Goal: Task Accomplishment & Management: Manage account settings

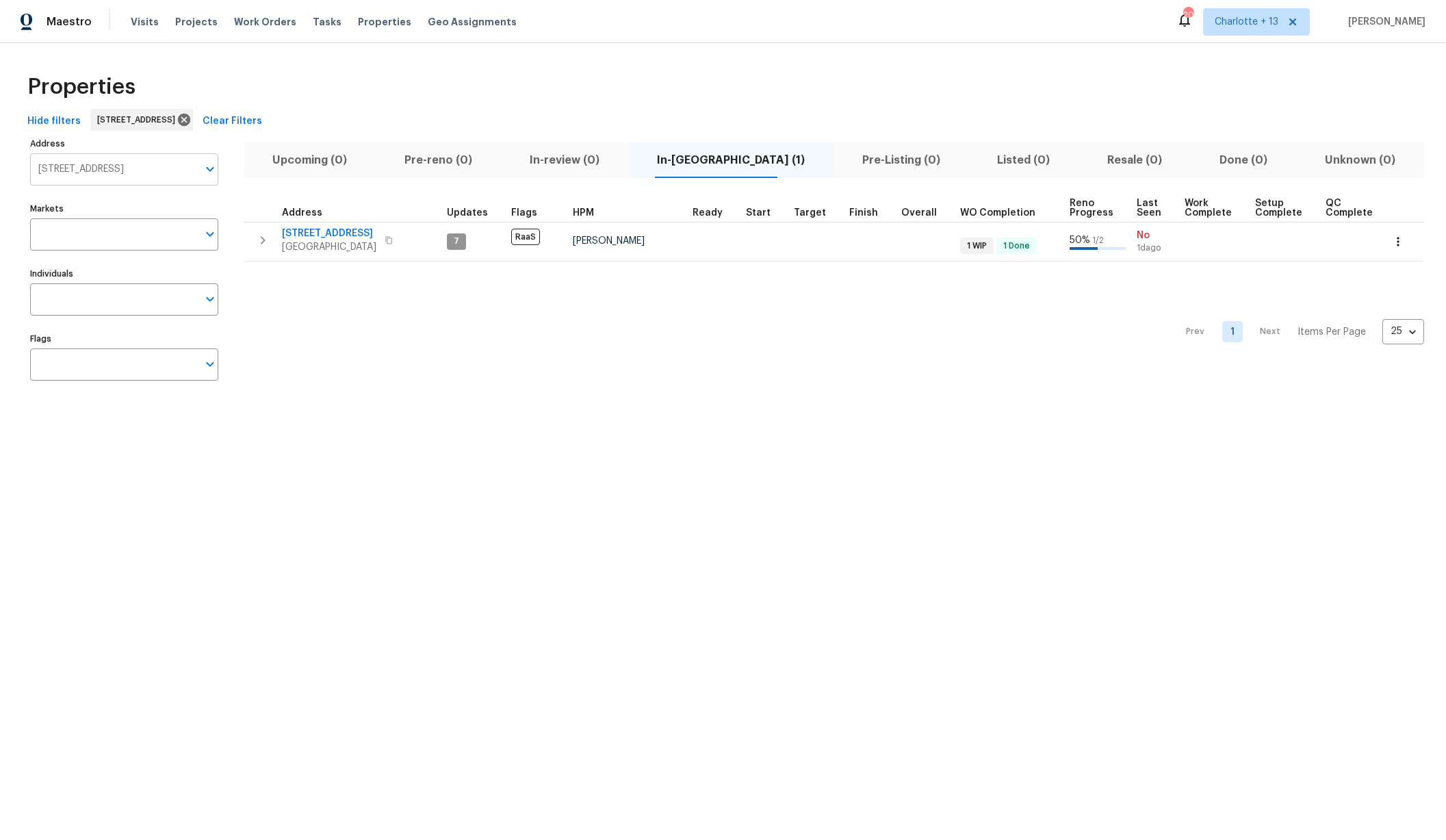
click at [145, 165] on input "[STREET_ADDRESS]" at bounding box center [114, 170] width 168 height 33
paste input "[STREET_ADDRESS][PERSON_NAME]"
type input "[STREET_ADDRESS][PERSON_NAME]"
click at [119, 201] on li "[STREET_ADDRESS][PERSON_NAME][PERSON_NAME]" at bounding box center [123, 212] width 189 height 37
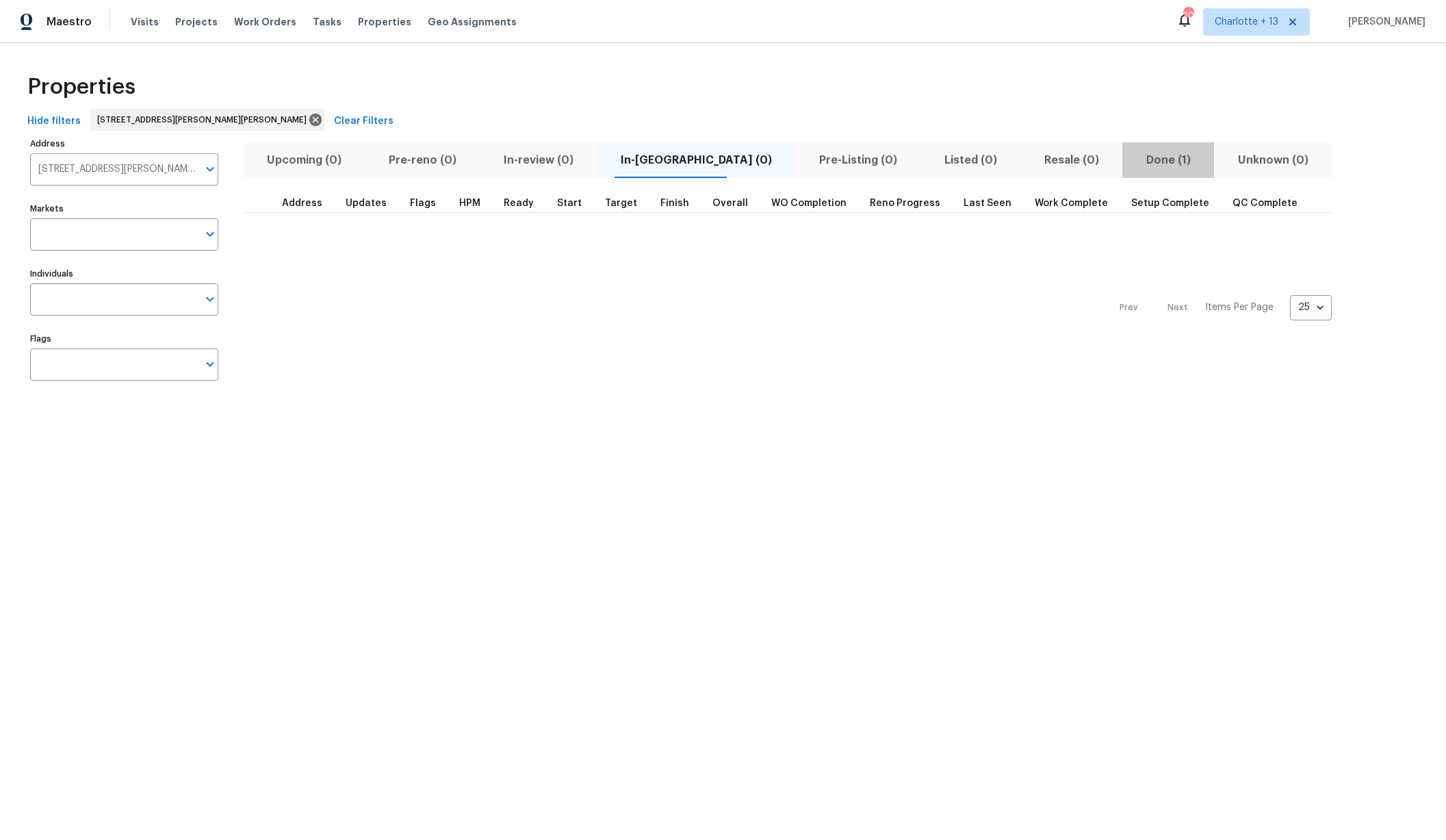
click at [1131, 156] on span "Done (1)" at bounding box center [1168, 160] width 75 height 19
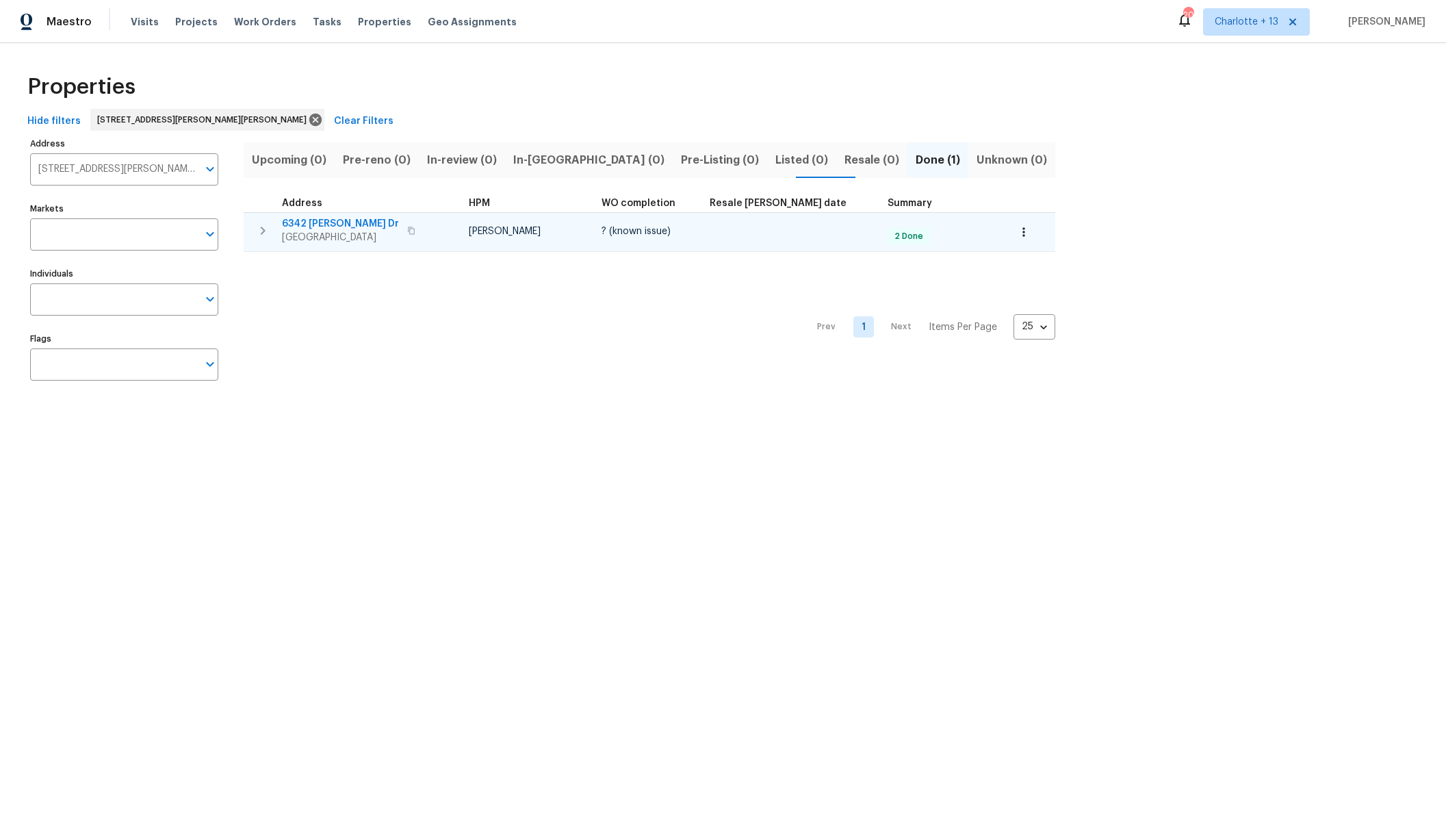
click at [296, 223] on span "6342 [PERSON_NAME] Dr" at bounding box center [340, 224] width 117 height 14
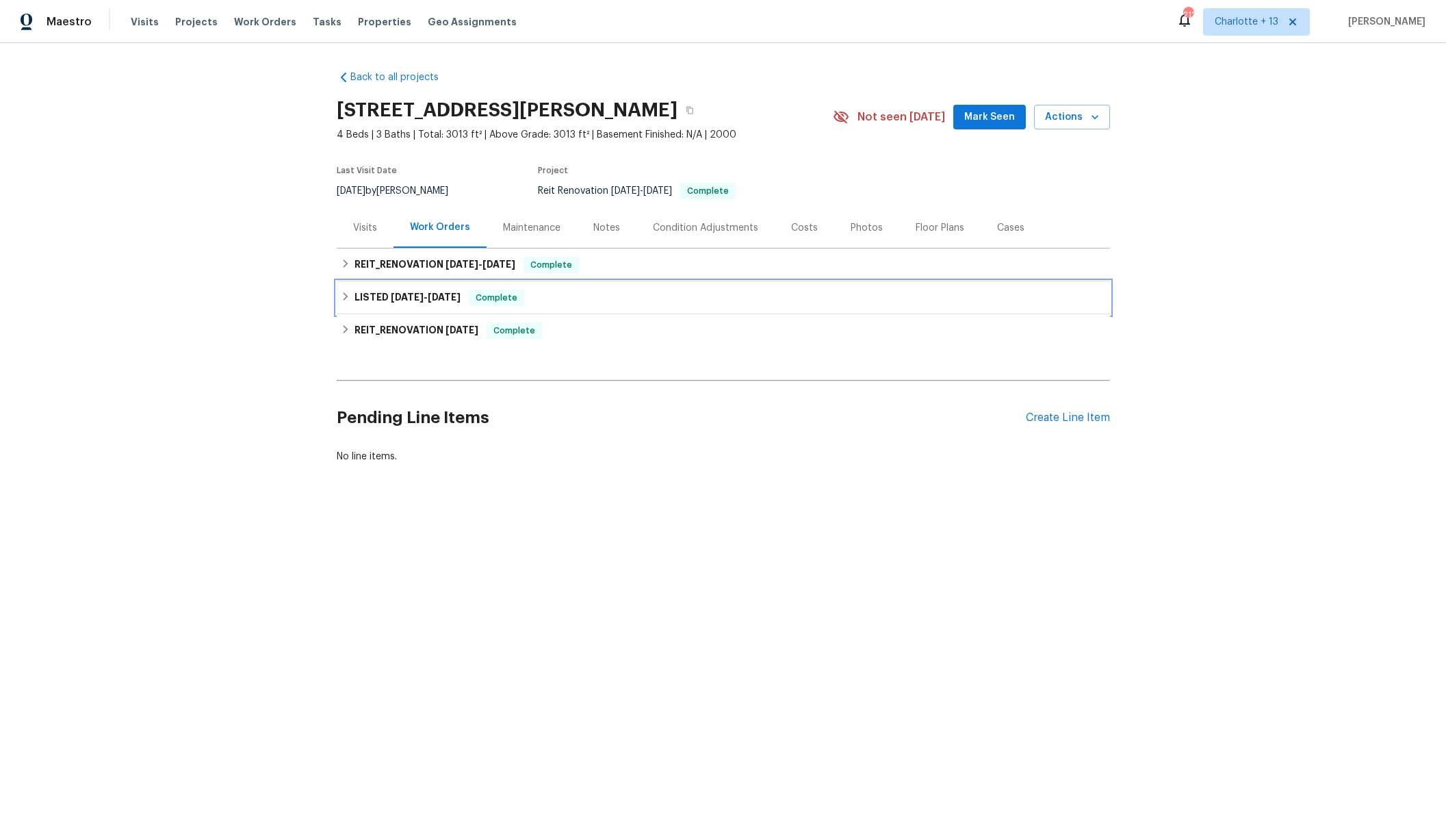
click at [343, 297] on icon at bounding box center [345, 297] width 5 height 9
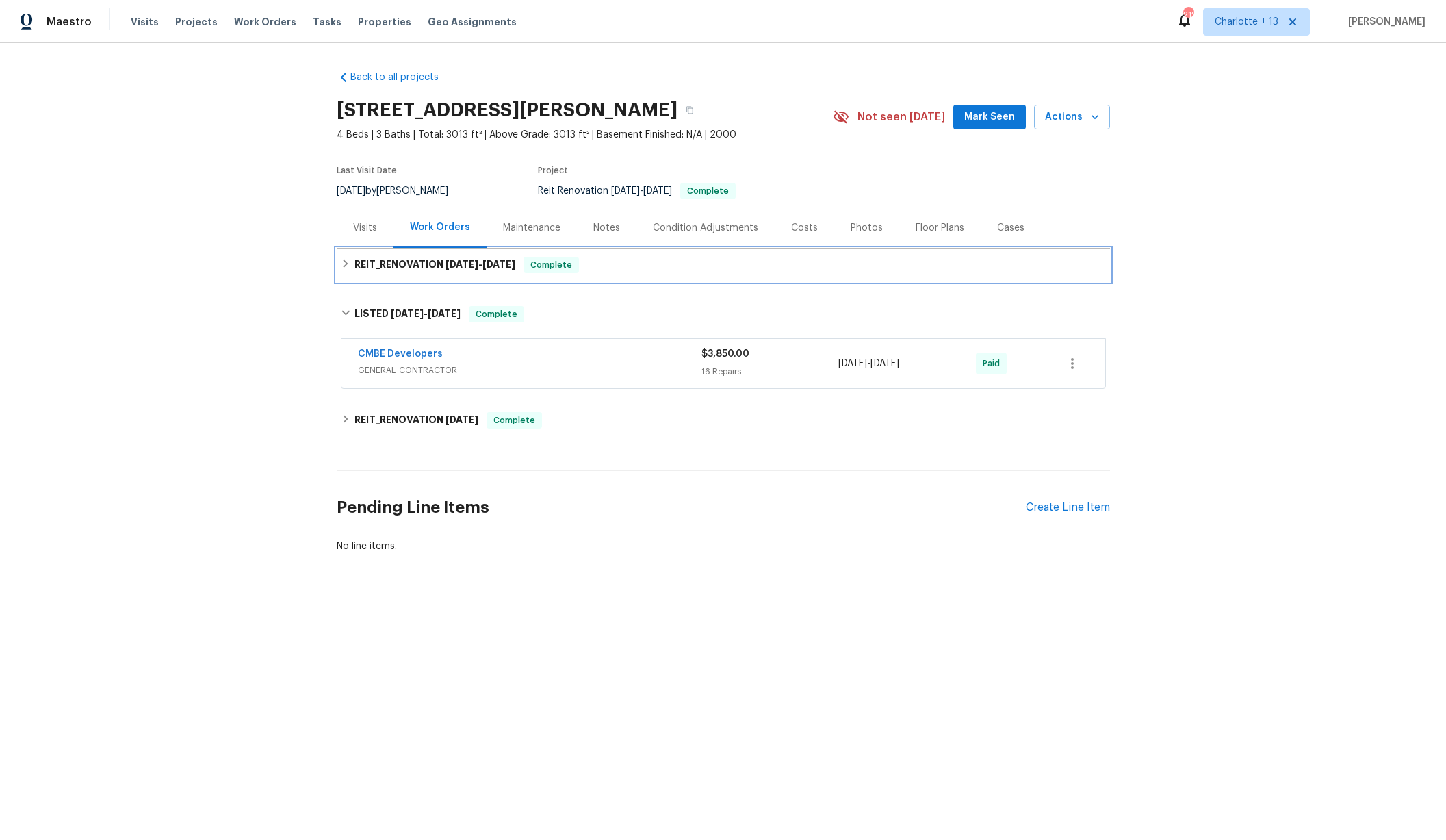
click at [345, 263] on icon at bounding box center [345, 263] width 9 height 9
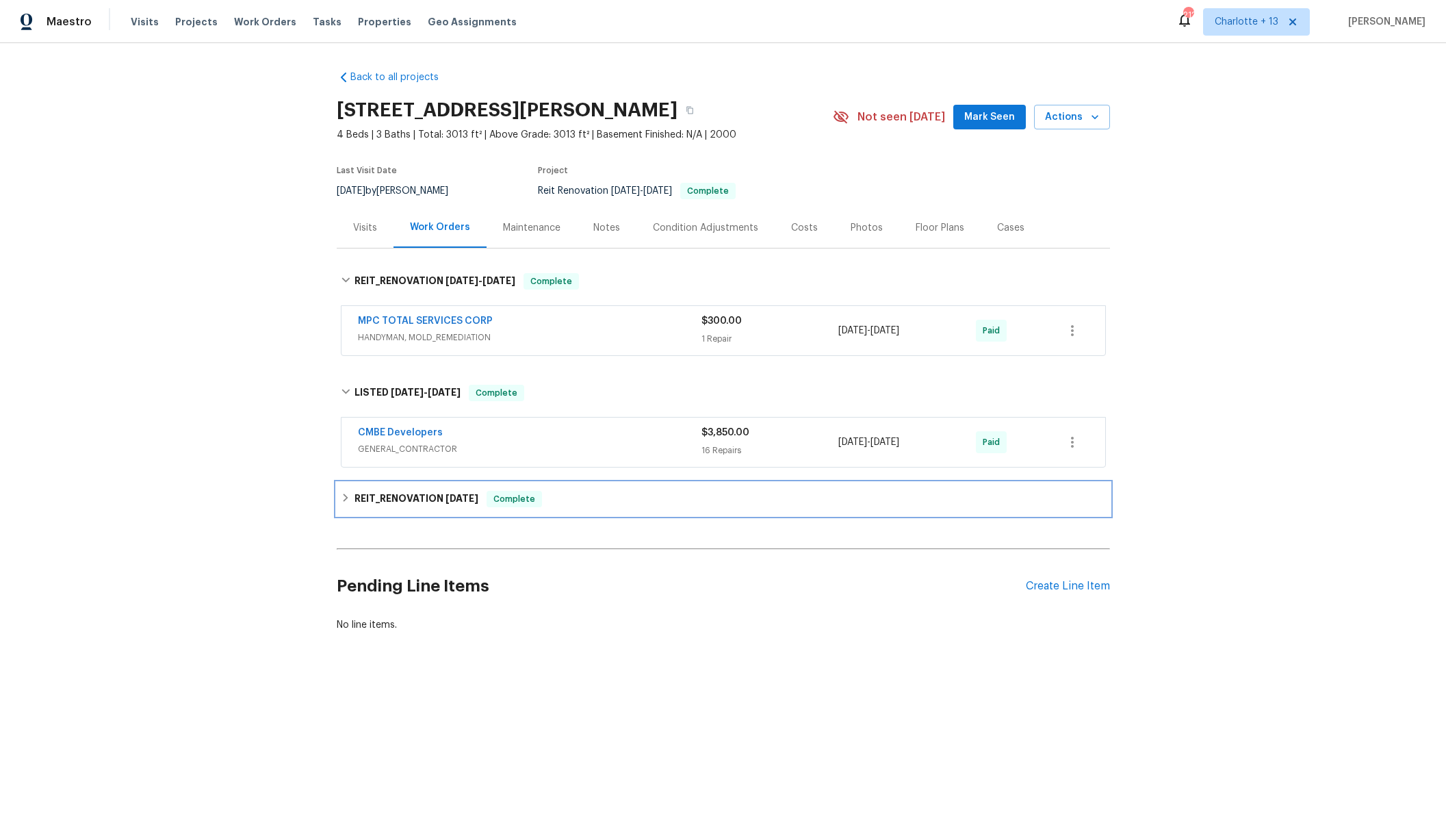
click at [341, 498] on icon at bounding box center [345, 497] width 9 height 9
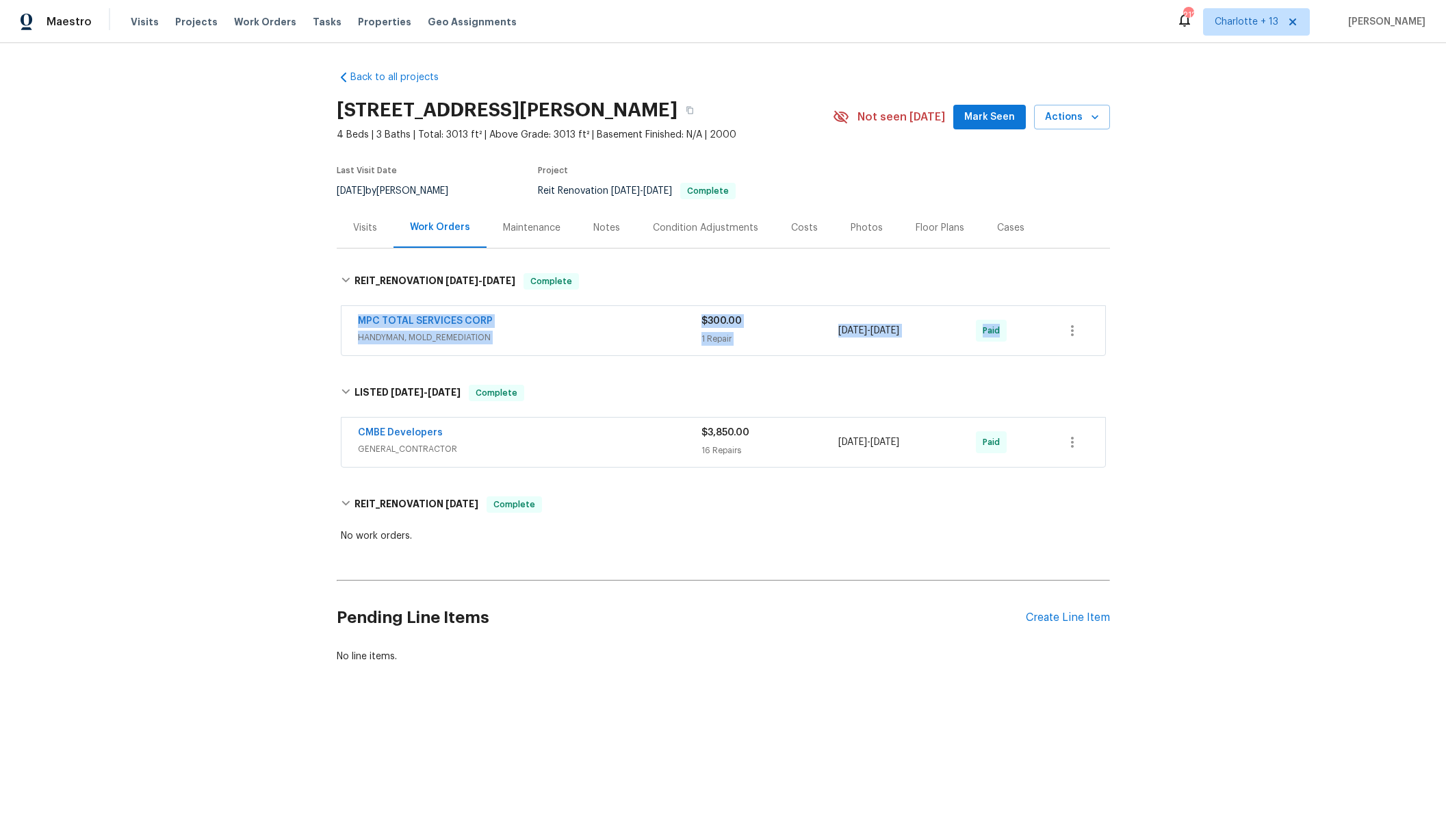
drag, startPoint x: 328, startPoint y: 266, endPoint x: 628, endPoint y: 420, distance: 337.2
click at [628, 420] on div "Back to all projects 6342 Ethan Dr, Lake Worth, FL 33467 4 Beds | 3 Baths | Tot…" at bounding box center [723, 399] width 1446 height 713
click at [1328, 423] on div "Back to all projects 6342 Ethan Dr, Lake Worth, FL 33467 4 Beds | 3 Baths | Tot…" at bounding box center [723, 399] width 1446 height 713
click at [1002, 117] on span "Mark Seen" at bounding box center [989, 117] width 51 height 17
click at [603, 228] on div "Notes" at bounding box center [606, 228] width 27 height 14
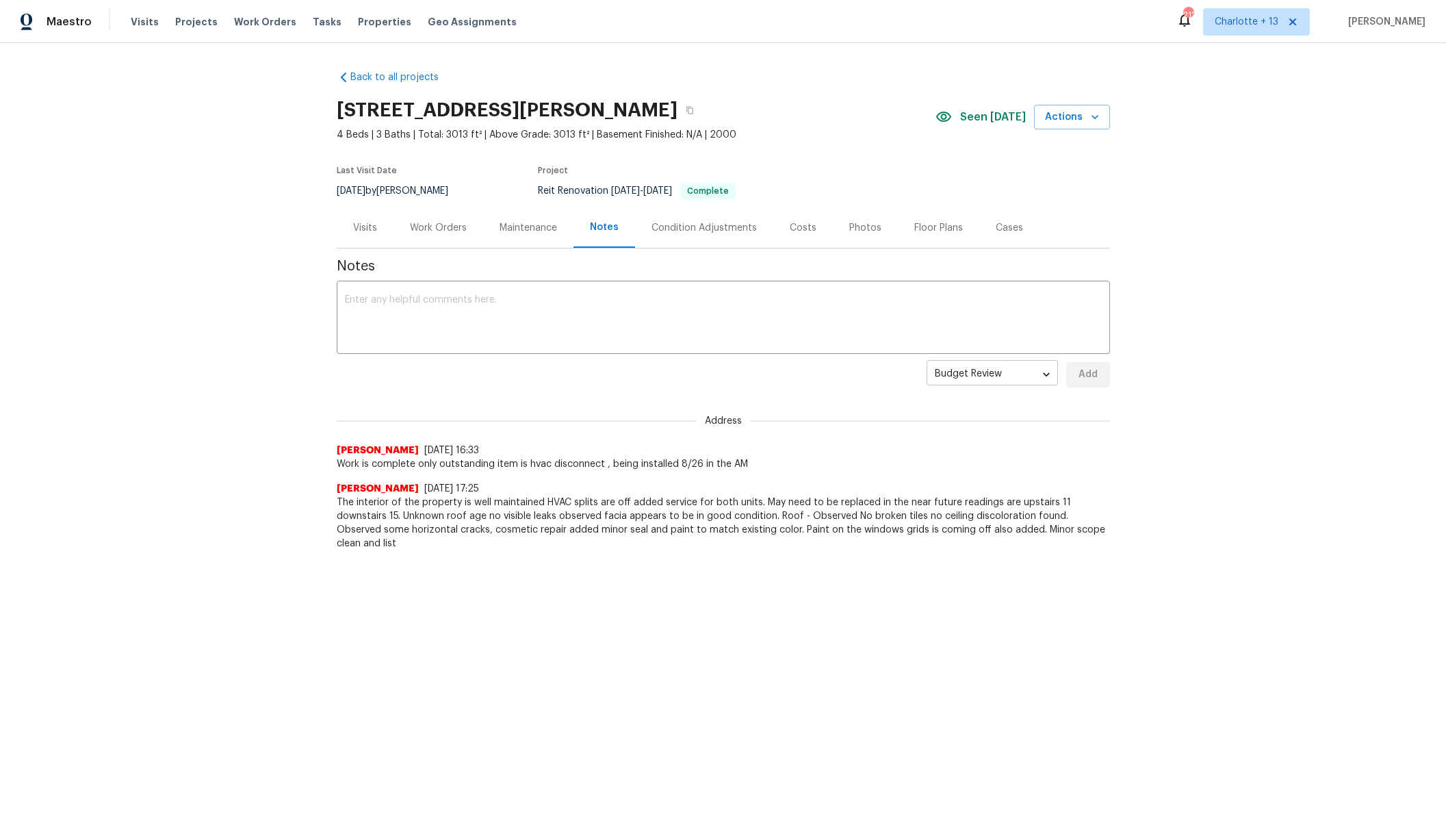
click at [1038, 374] on body "Maestro Visits Projects Work Orders Tasks Properties Geo Assignments 212 Charlo…" at bounding box center [723, 316] width 1446 height 633
click at [1150, 424] on div at bounding box center [723, 420] width 1446 height 840
click at [542, 225] on div "Maintenance" at bounding box center [528, 228] width 57 height 14
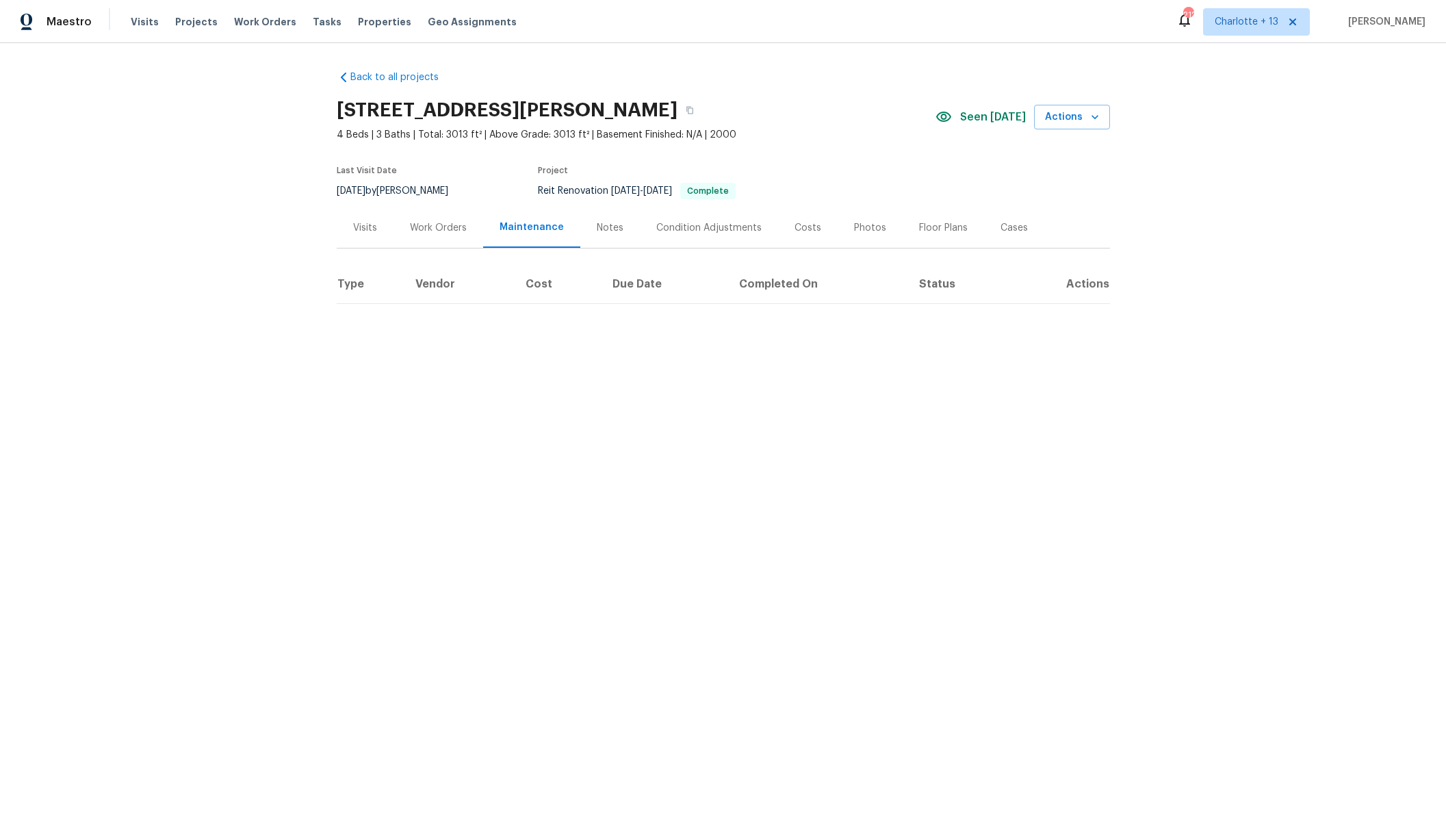
click at [436, 222] on div "Work Orders" at bounding box center [438, 228] width 57 height 14
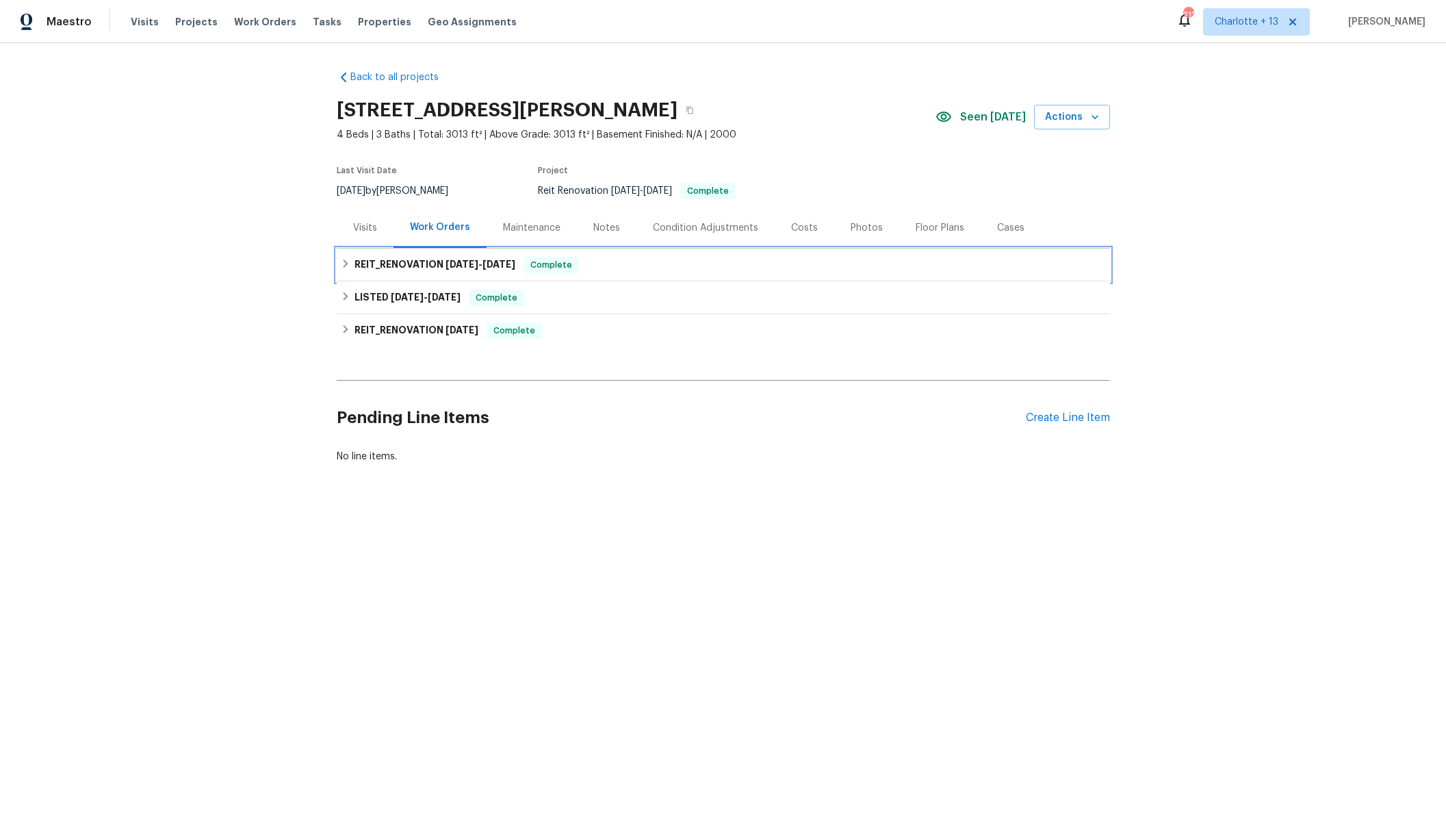
drag, startPoint x: 385, startPoint y: 281, endPoint x: 386, endPoint y: 294, distance: 13.0
click at [386, 294] on div "Back to all projects 6342 Ethan Dr, Lake Worth, FL 33467 4 Beds | 3 Baths | Tot…" at bounding box center [723, 267] width 773 height 415
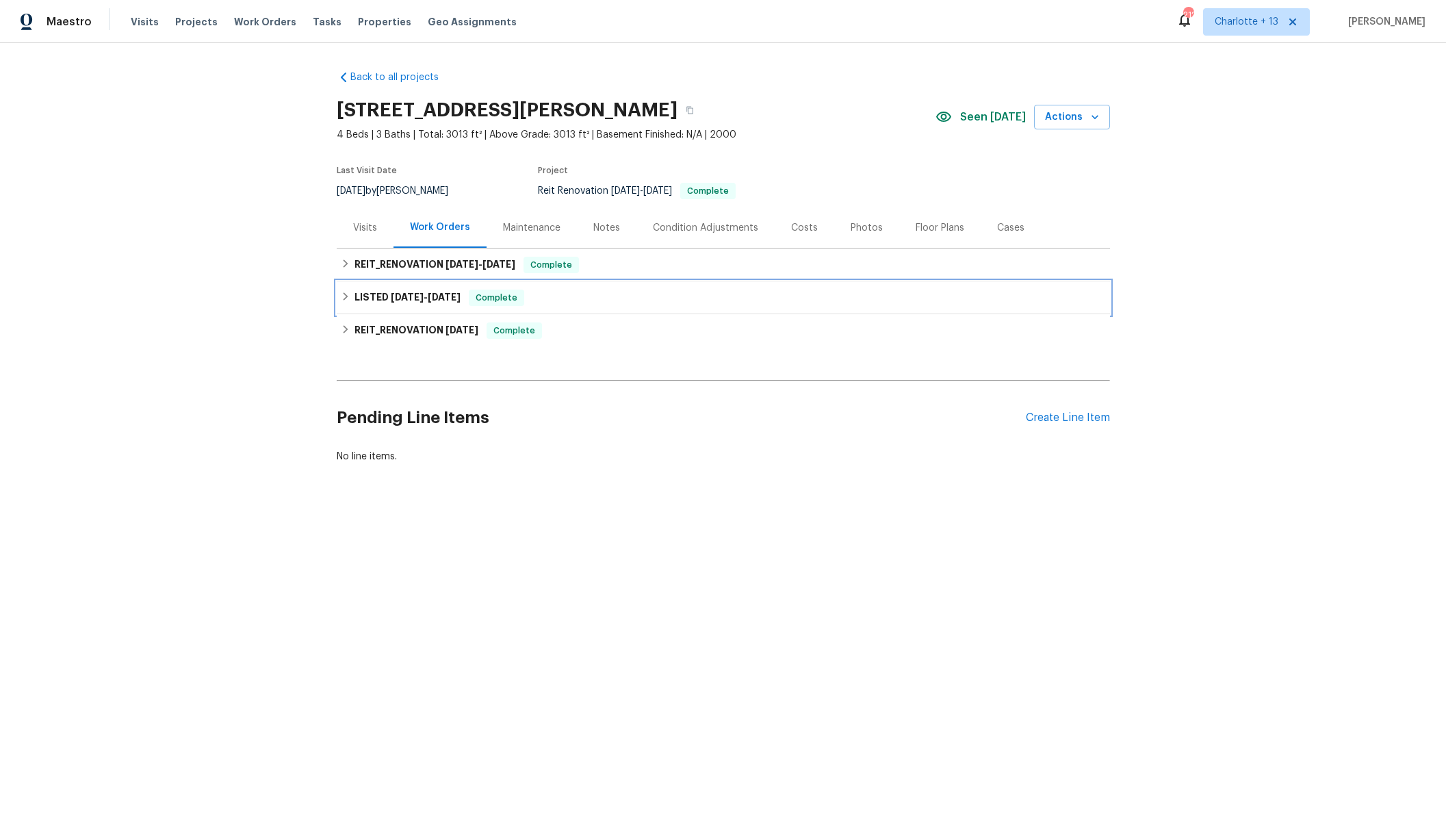
click at [364, 292] on h6 "LISTED 8/20/25 - 8/25/25" at bounding box center [408, 297] width 106 height 16
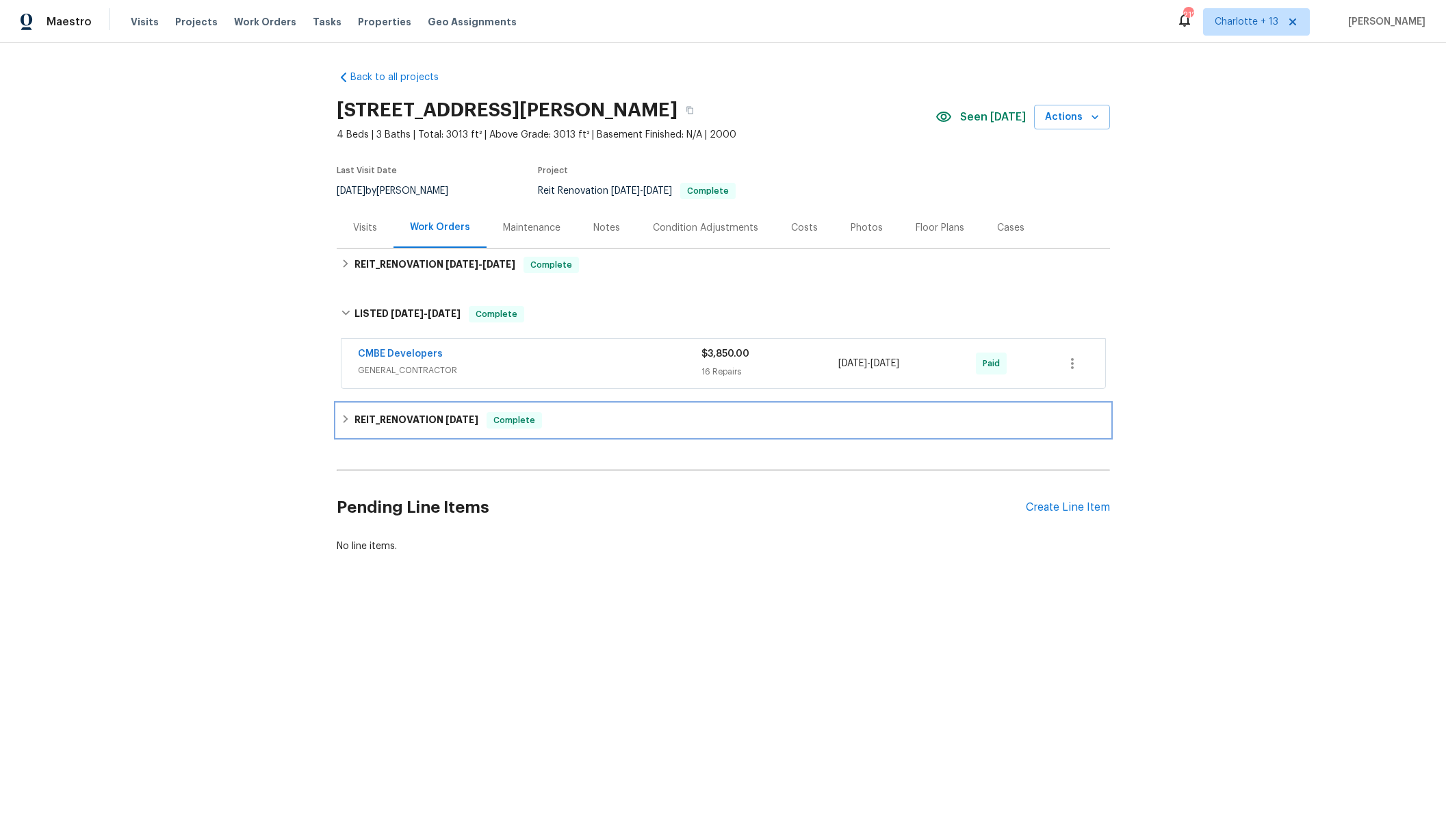
click at [345, 423] on div "REIT_RENOVATION 7/25/25 Complete" at bounding box center [723, 420] width 765 height 16
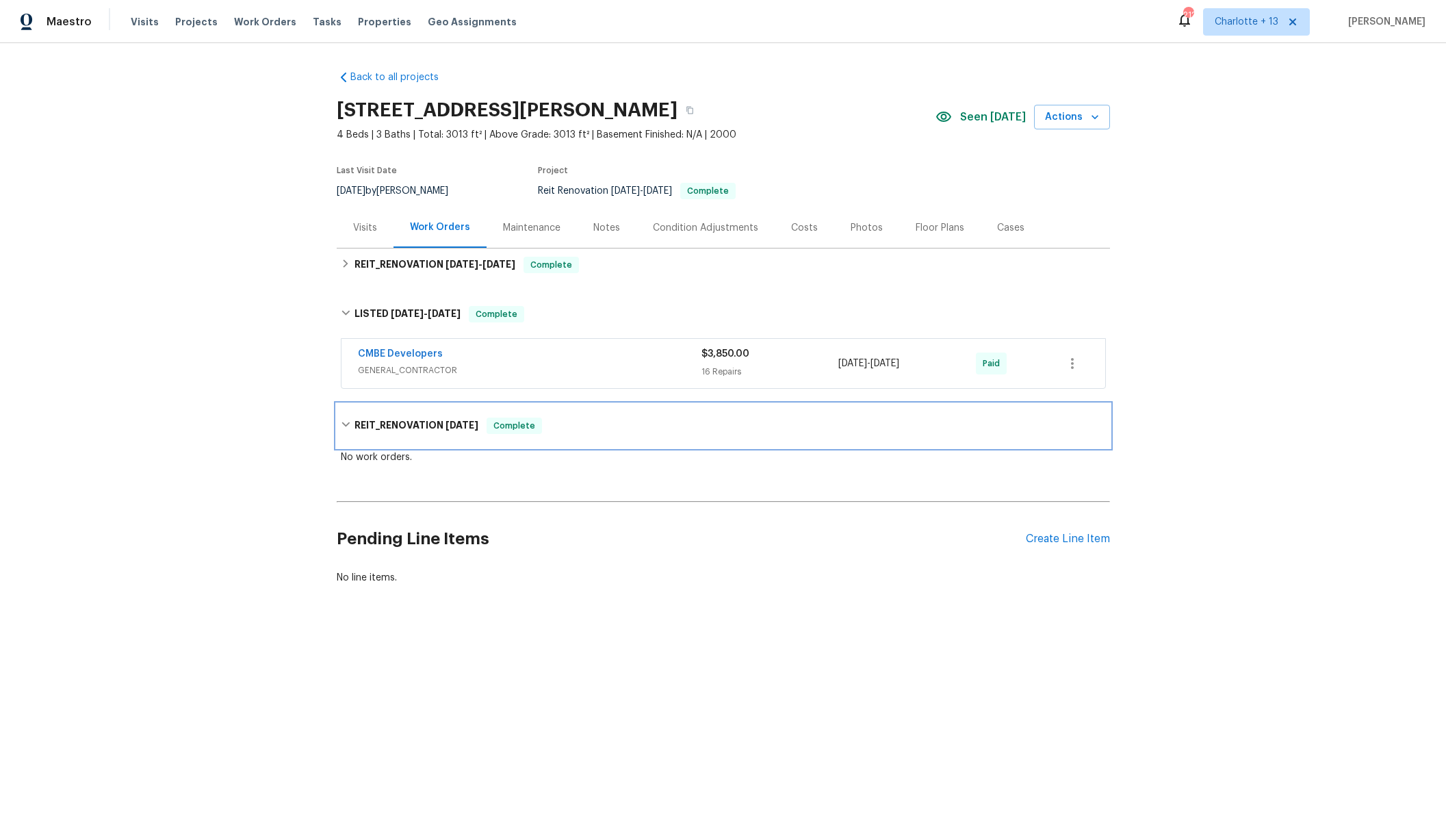
click at [344, 423] on icon at bounding box center [345, 425] width 9 height 5
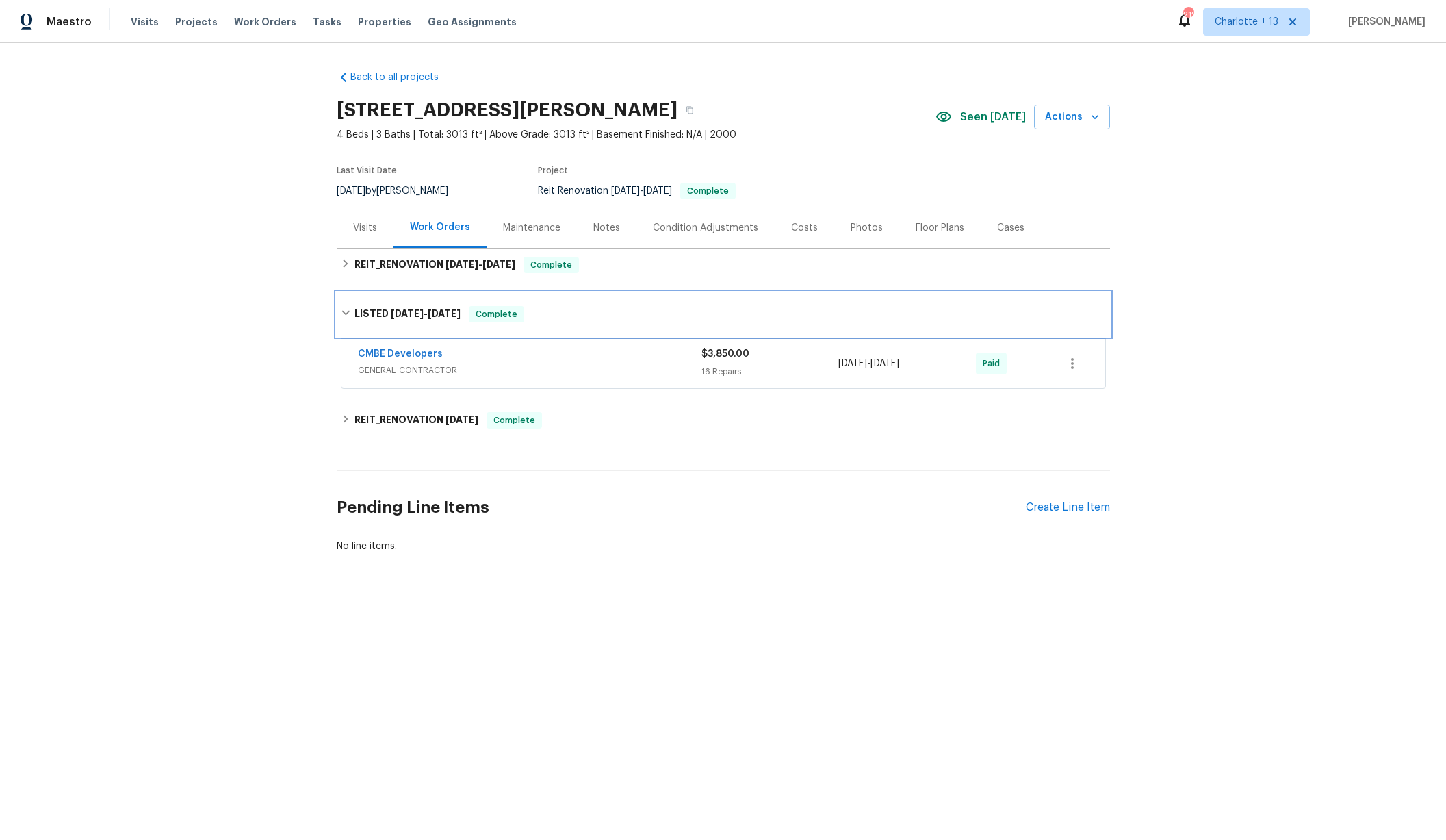
click at [341, 311] on icon at bounding box center [345, 312] width 9 height 9
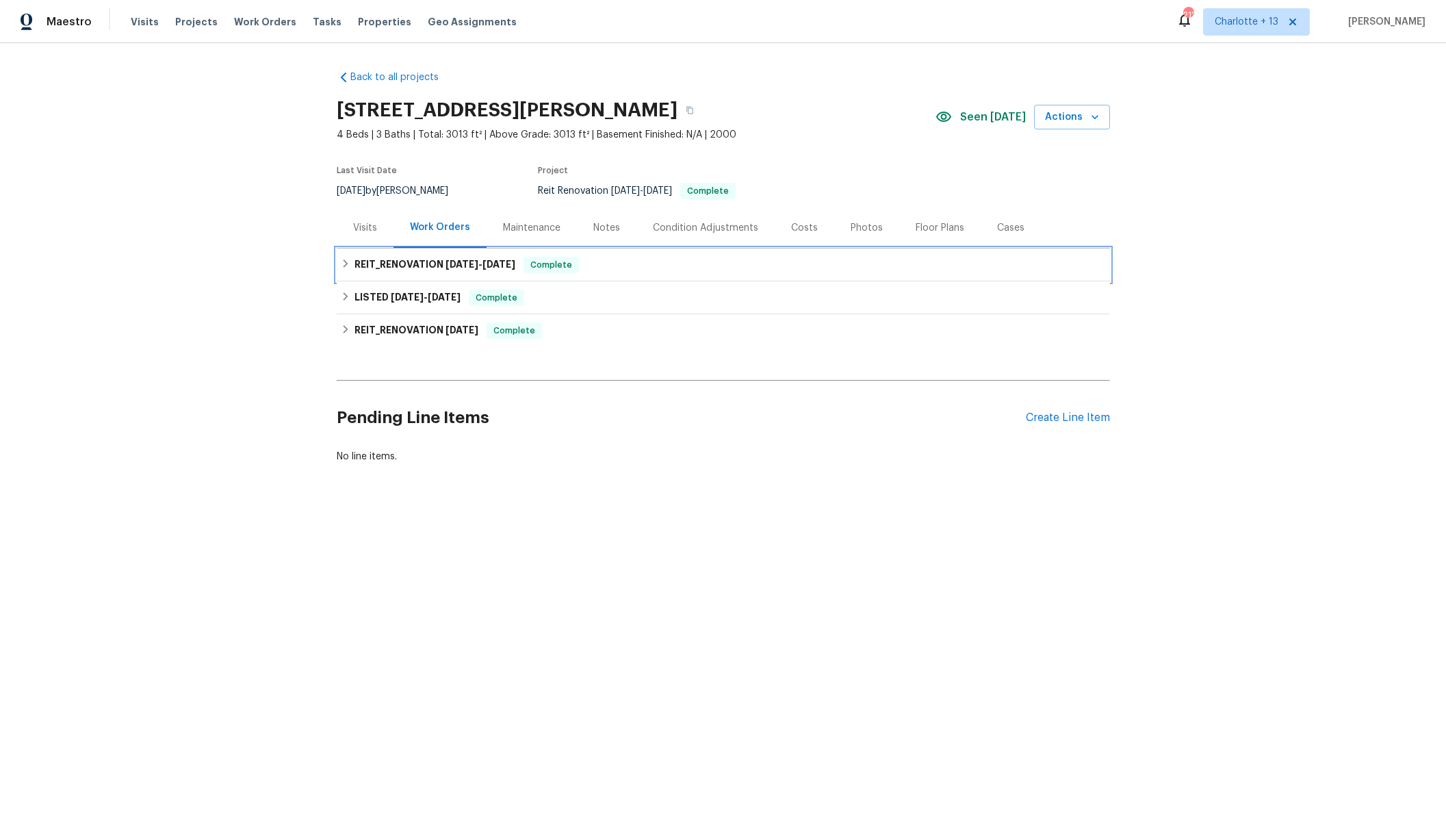
click at [341, 265] on icon at bounding box center [345, 263] width 9 height 9
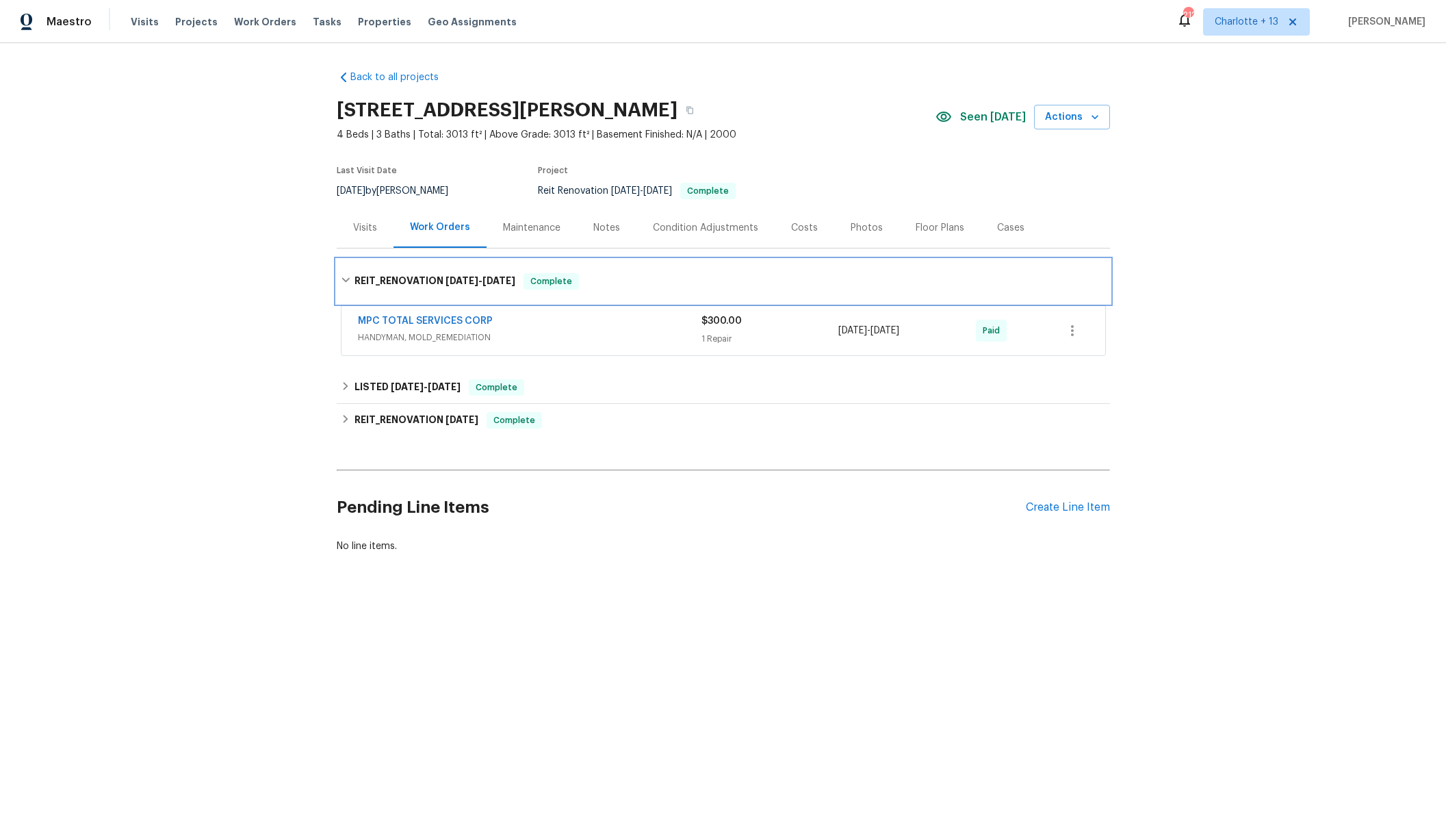
click at [341, 282] on icon at bounding box center [345, 279] width 9 height 9
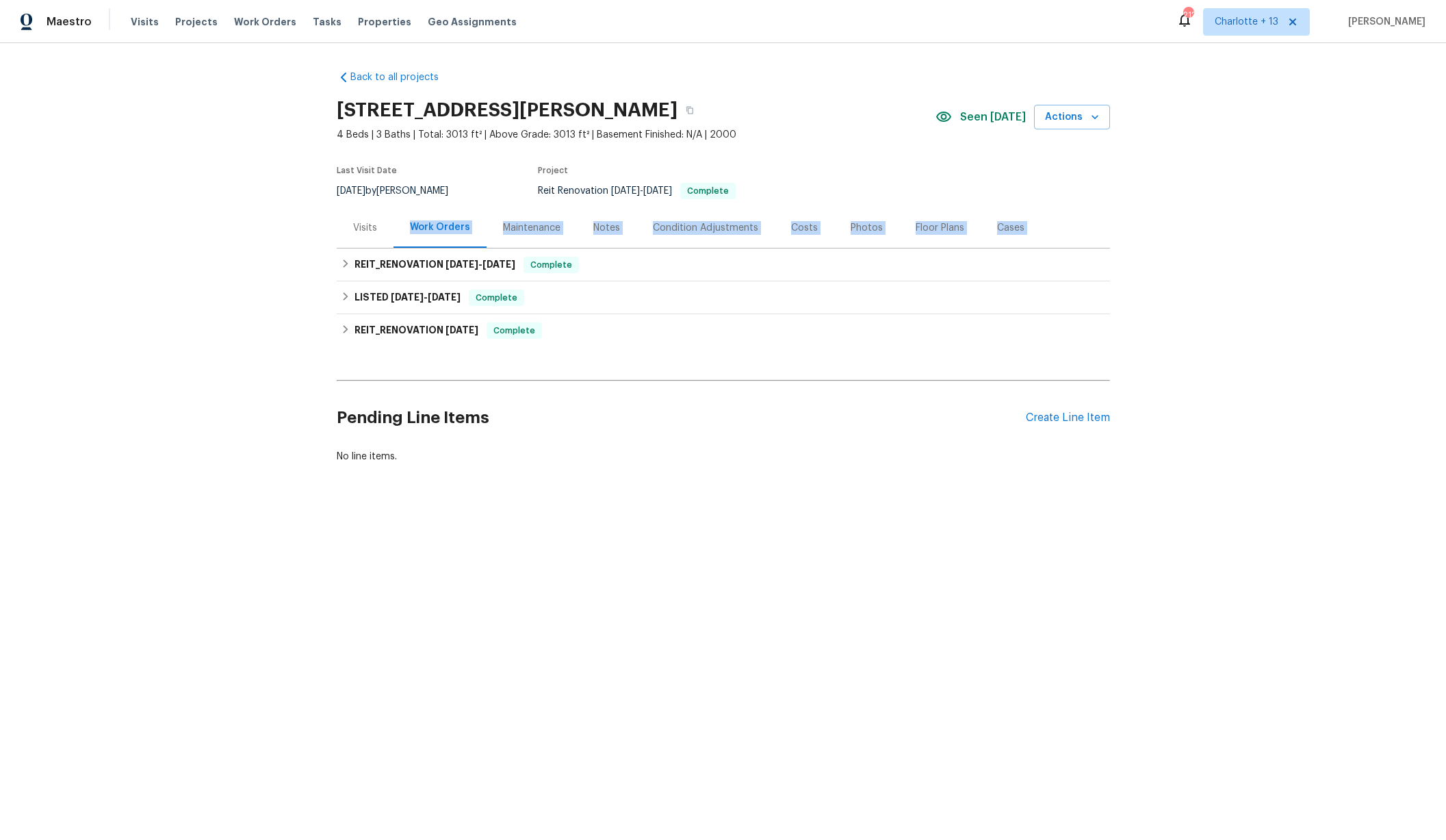
drag, startPoint x: 301, startPoint y: 246, endPoint x: 469, endPoint y: 301, distance: 176.8
click at [465, 303] on div "Back to all projects 6342 Ethan Dr, Lake Worth, FL 33467 4 Beds | 3 Baths | Tot…" at bounding box center [723, 299] width 1446 height 513
click at [474, 298] on div "Complete" at bounding box center [496, 297] width 56 height 16
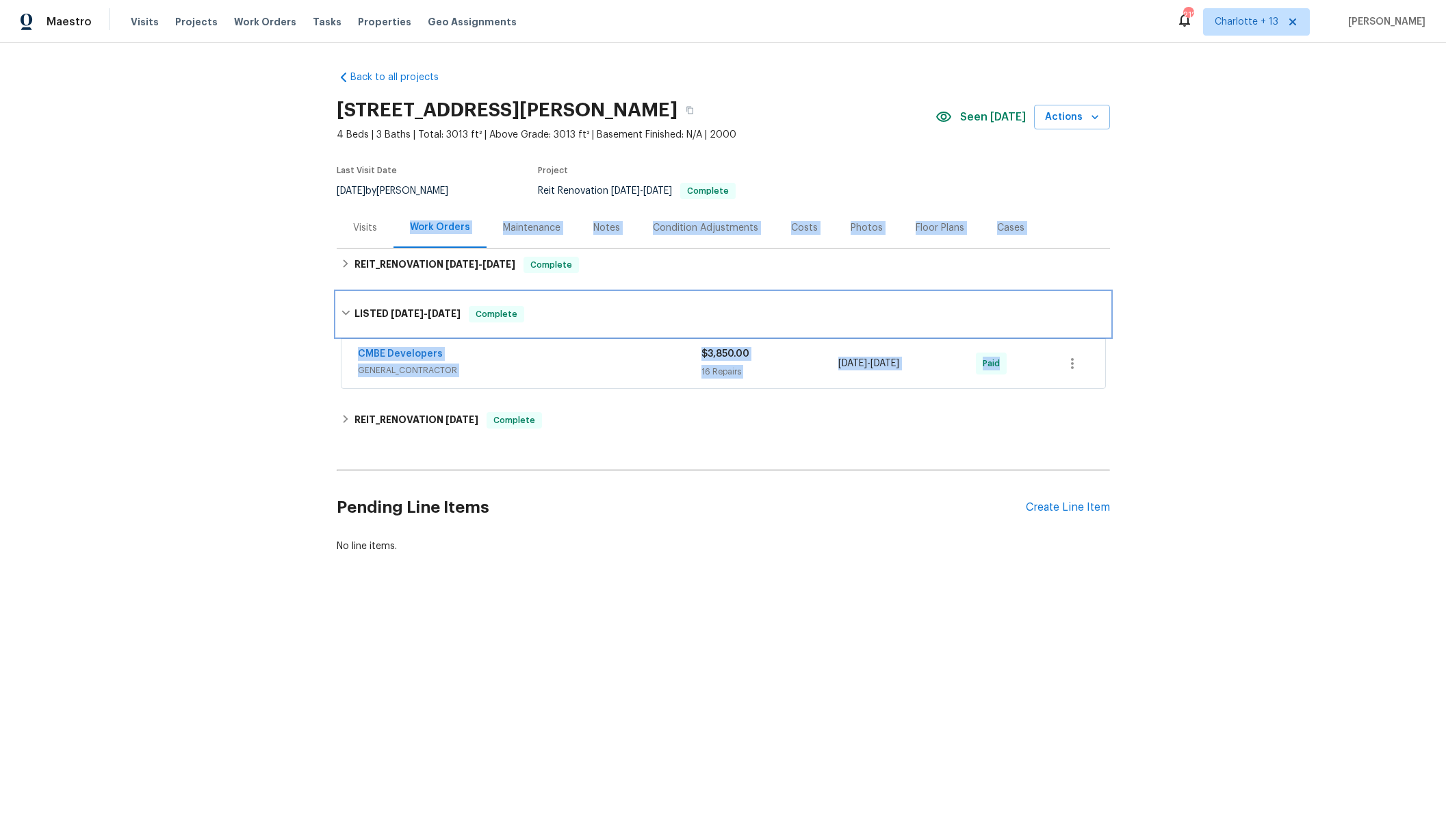
click at [355, 310] on h6 "LISTED 8/20/25 - 8/25/25" at bounding box center [408, 314] width 106 height 16
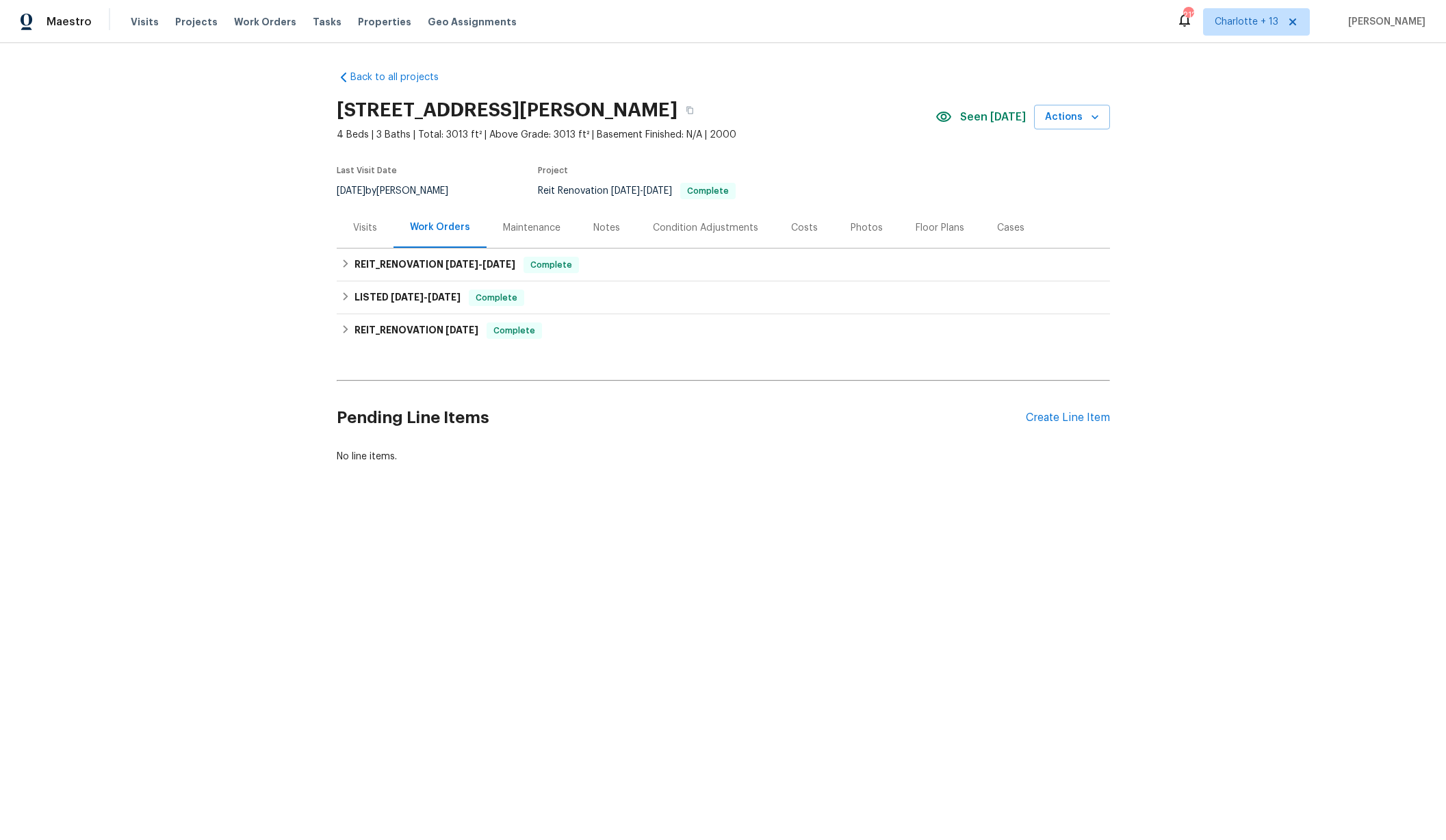
click at [432, 229] on div "Work Orders" at bounding box center [440, 227] width 60 height 14
click at [305, 256] on div "Back to all projects 6342 Ethan Dr, Lake Worth, FL 33467 4 Beds | 3 Baths | Tot…" at bounding box center [723, 299] width 1446 height 513
click at [341, 265] on icon at bounding box center [345, 263] width 9 height 9
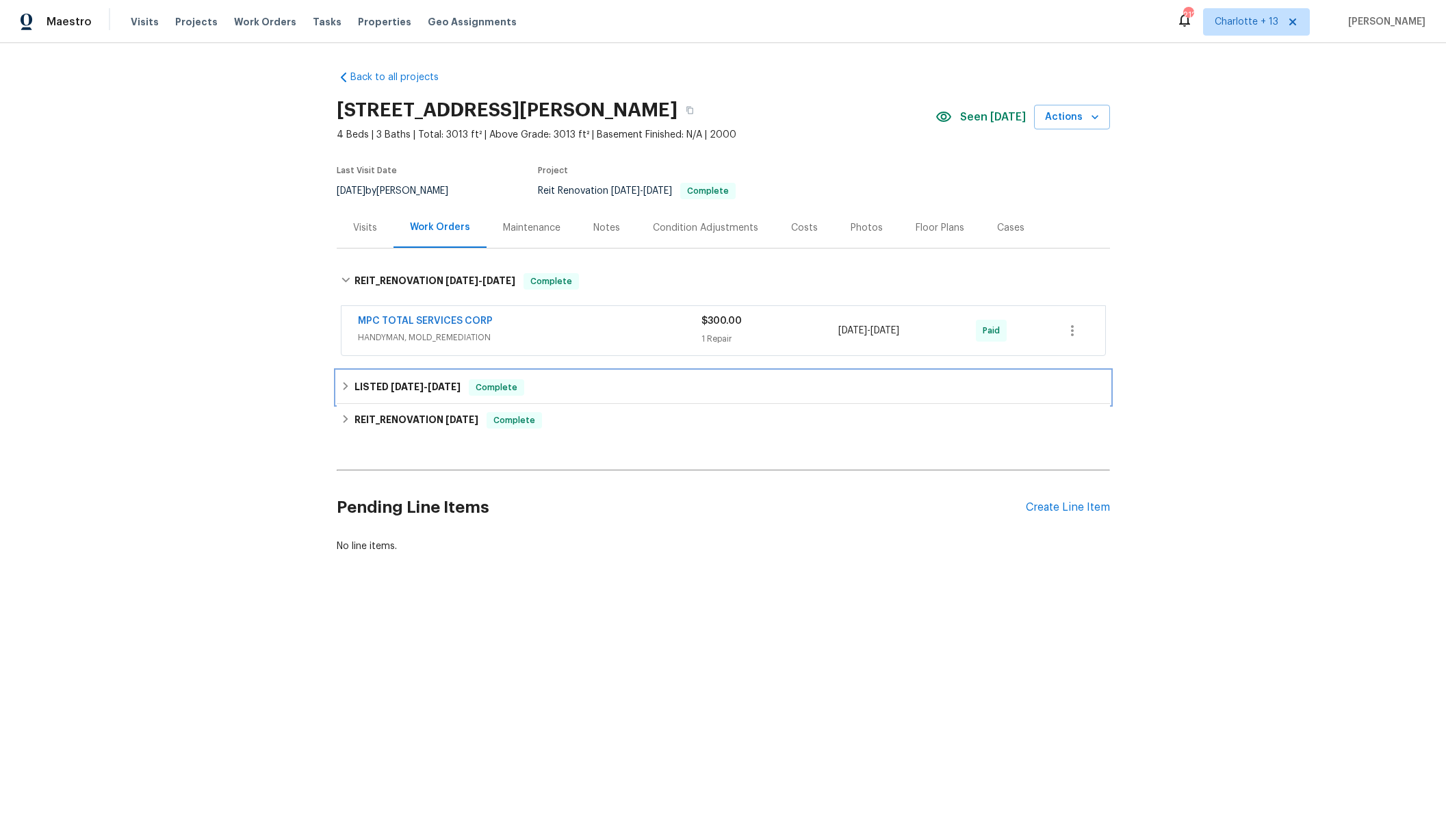
click at [345, 386] on icon at bounding box center [345, 386] width 9 height 9
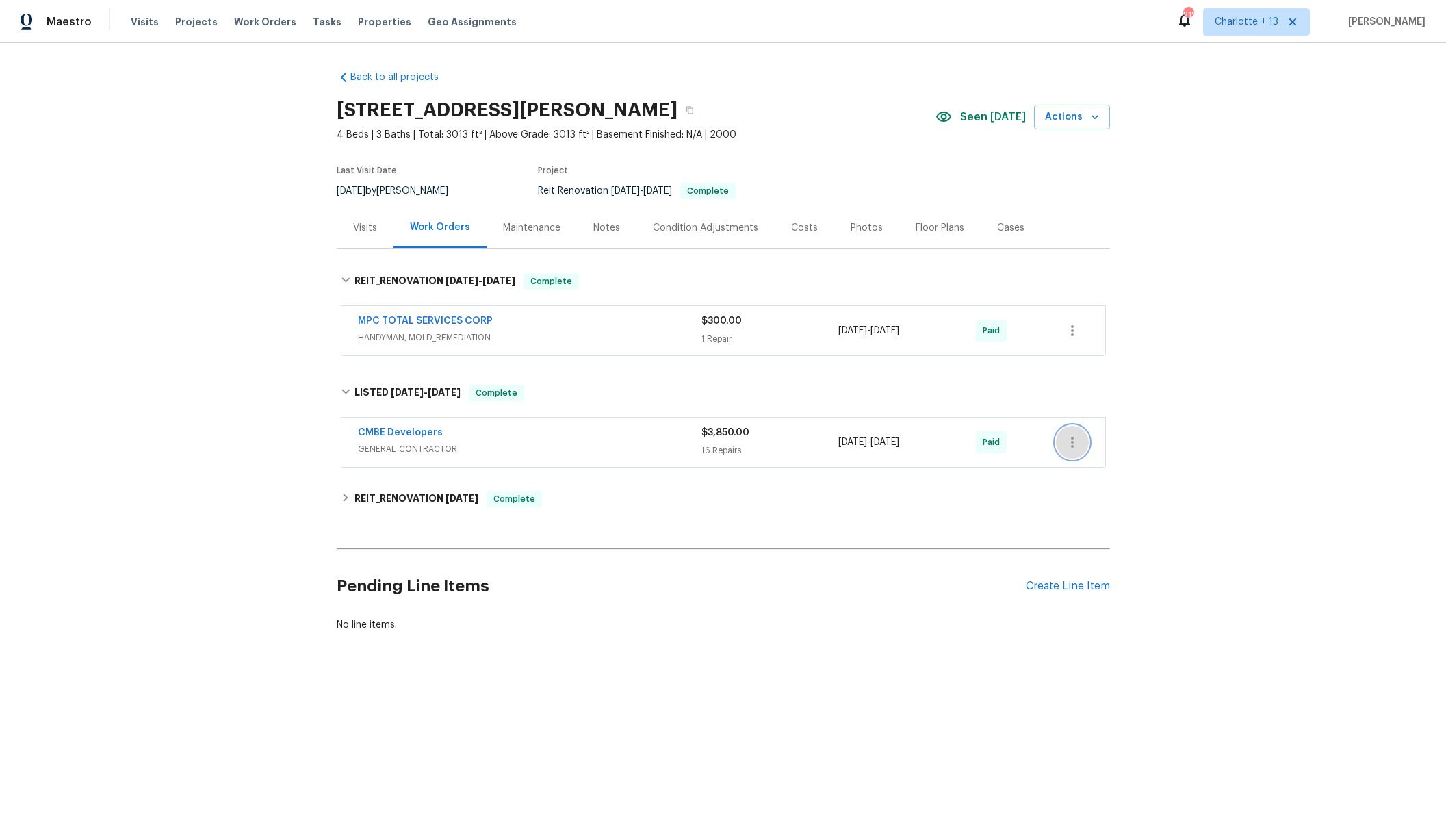
click at [1076, 447] on button "button" at bounding box center [1072, 442] width 33 height 33
click at [834, 138] on div at bounding box center [723, 420] width 1446 height 840
